Goal: Find specific page/section: Find specific page/section

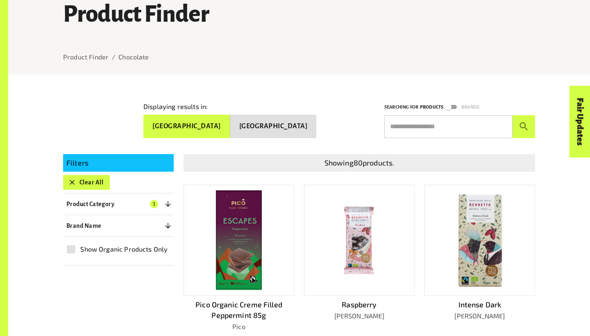
scroll to position [69, 0]
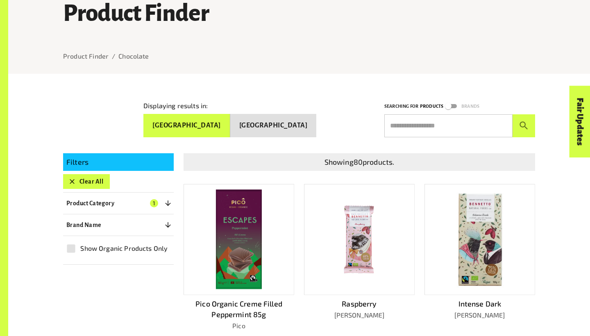
click at [86, 178] on button "Clear All" at bounding box center [86, 181] width 47 height 15
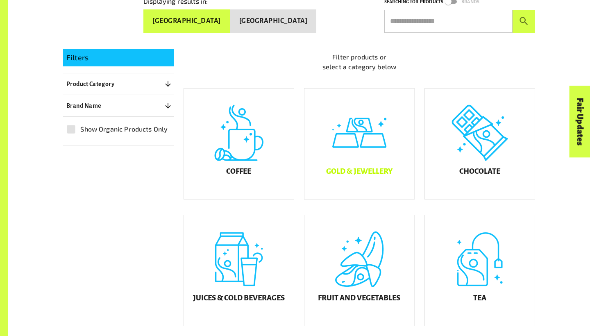
scroll to position [175, 0]
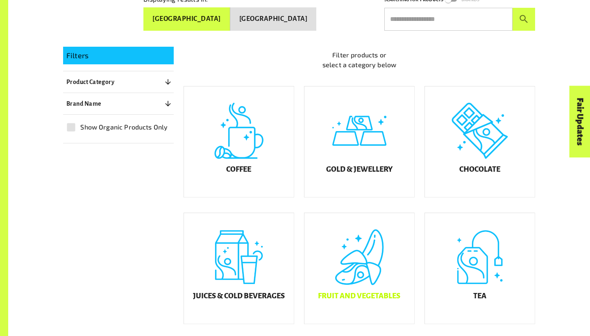
click at [351, 309] on div "Fruit and Vegetables" at bounding box center [359, 268] width 110 height 111
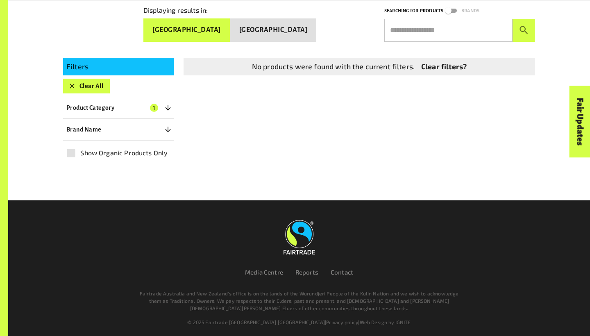
scroll to position [163, 0]
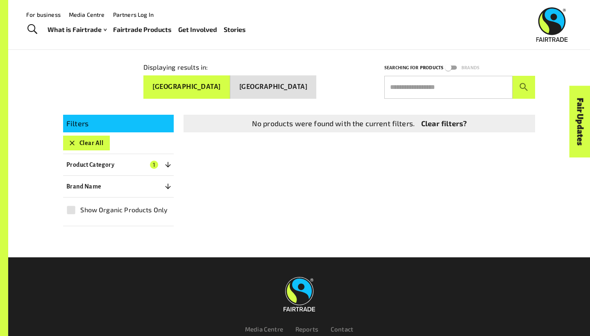
click at [85, 144] on button "Clear All" at bounding box center [86, 143] width 47 height 15
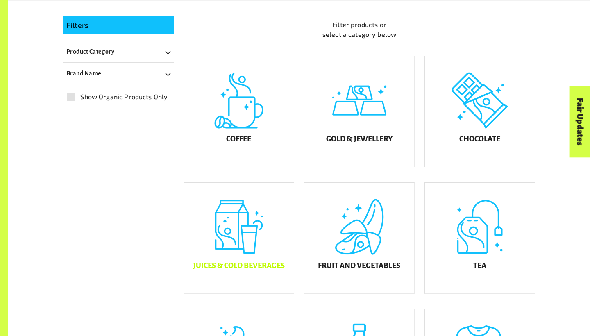
scroll to position [205, 0]
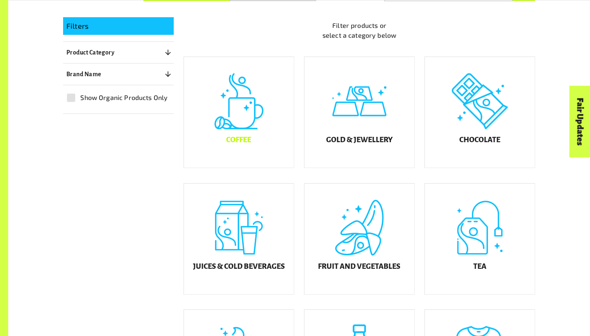
click at [257, 147] on div "Coffee" at bounding box center [239, 112] width 110 height 111
